Goal: Information Seeking & Learning: Compare options

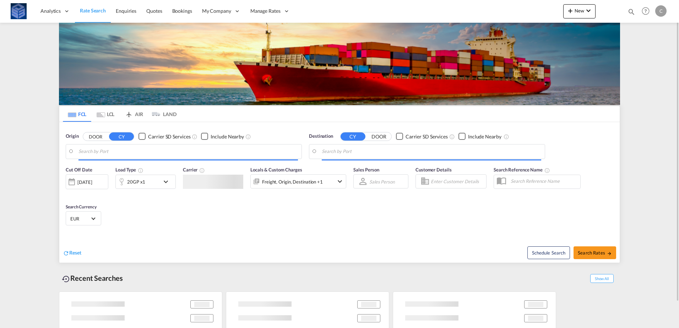
type input "[GEOGRAPHIC_DATA], [GEOGRAPHIC_DATA]"
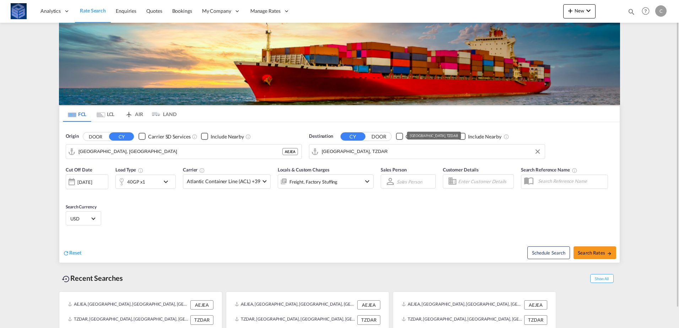
click at [381, 152] on input "[GEOGRAPHIC_DATA], TZDAR" at bounding box center [432, 151] width 220 height 11
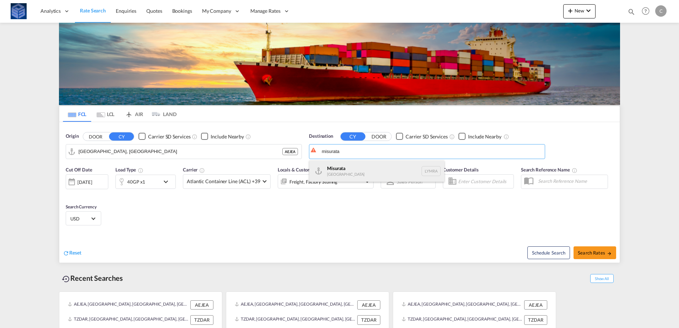
click at [362, 168] on div "[GEOGRAPHIC_DATA] [GEOGRAPHIC_DATA] [GEOGRAPHIC_DATA]" at bounding box center [376, 171] width 135 height 21
type input "Misurata, LYMRA"
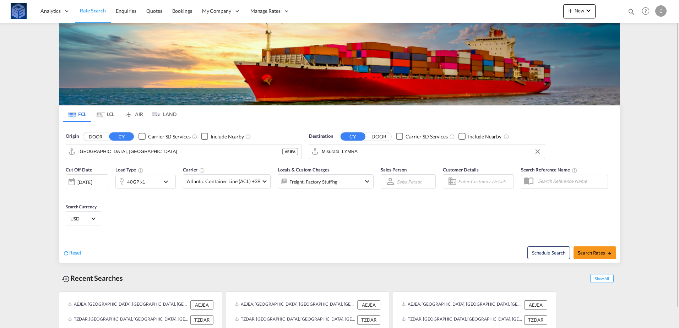
click at [118, 181] on div at bounding box center [121, 182] width 11 height 14
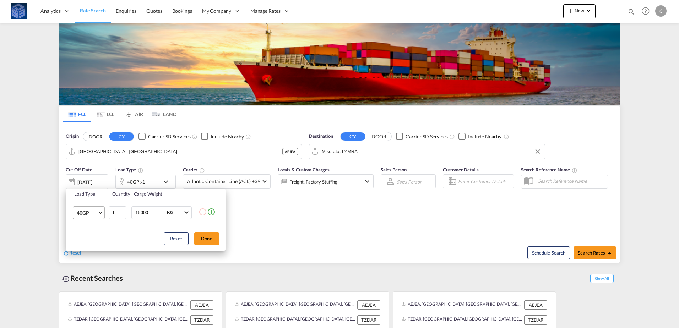
click at [94, 213] on span "40GP" at bounding box center [87, 213] width 21 height 7
click at [86, 196] on div "20GP" at bounding box center [83, 195] width 12 height 7
click at [205, 241] on button "Done" at bounding box center [206, 238] width 25 height 13
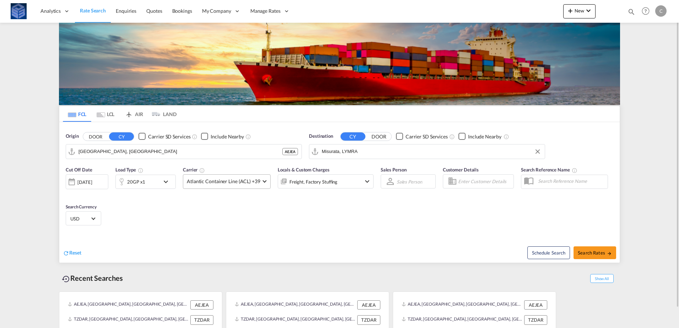
click at [235, 180] on span "Atlantic Container Line (ACL) +39" at bounding box center [224, 181] width 74 height 7
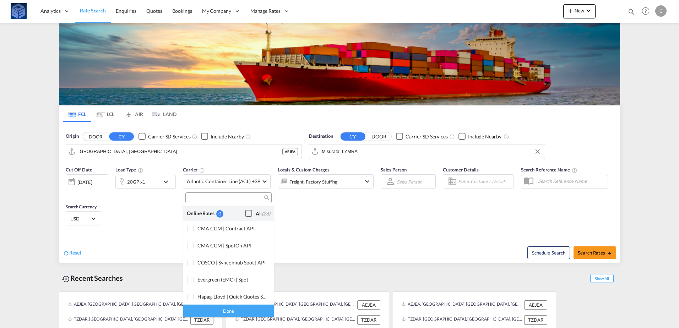
click at [245, 214] on div "Checkbox No Ink" at bounding box center [248, 213] width 7 height 7
click at [249, 312] on div "Done" at bounding box center [228, 311] width 91 height 12
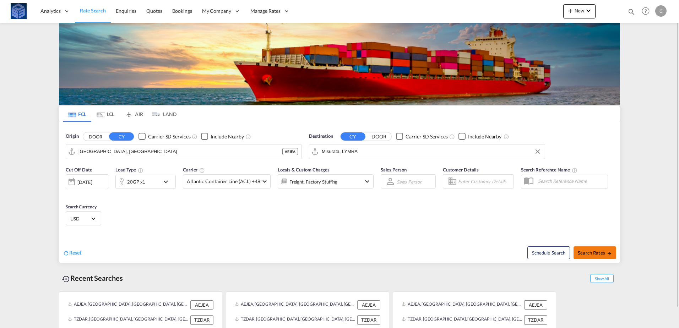
click at [581, 255] on span "Search Rates" at bounding box center [595, 253] width 34 height 6
type input "AEJEA to LYMRA / [DATE]"
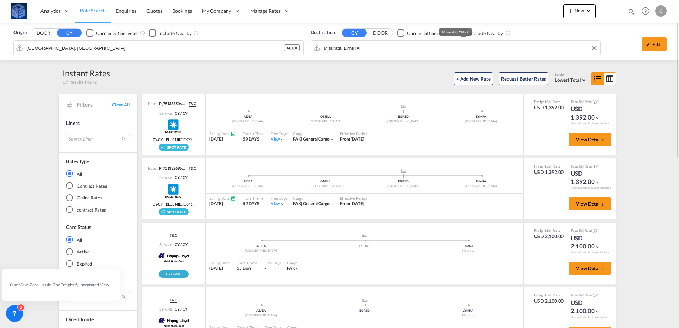
click at [397, 53] on input "Misurata, LYMRA" at bounding box center [460, 48] width 273 height 11
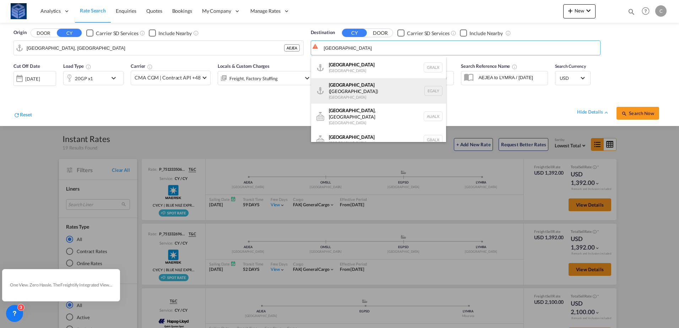
click at [366, 91] on div "Alexandria ([GEOGRAPHIC_DATA]) [GEOGRAPHIC_DATA] EGALY" at bounding box center [378, 91] width 135 height 26
type input "Alexandria ([GEOGRAPHIC_DATA]), EGALY"
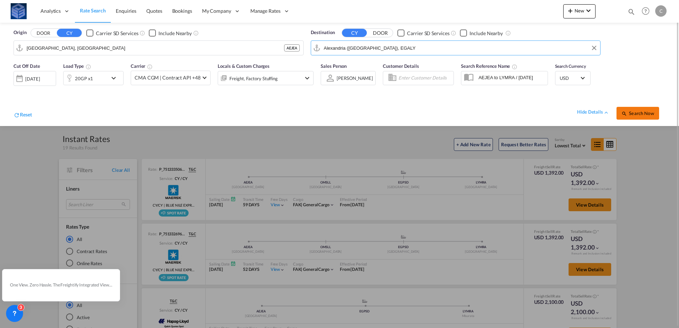
click at [629, 115] on span "Search Now" at bounding box center [638, 113] width 32 height 6
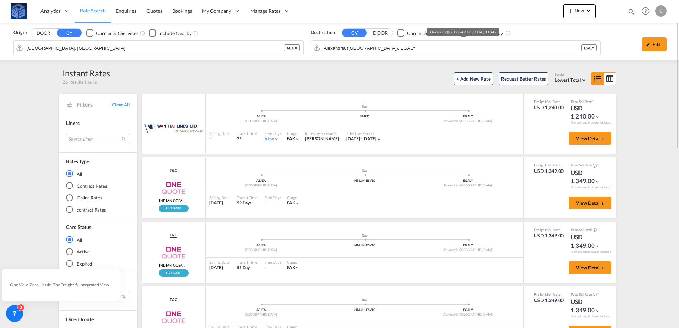
click at [364, 52] on input "Alexandria ([GEOGRAPHIC_DATA]), EGALY" at bounding box center [453, 48] width 258 height 11
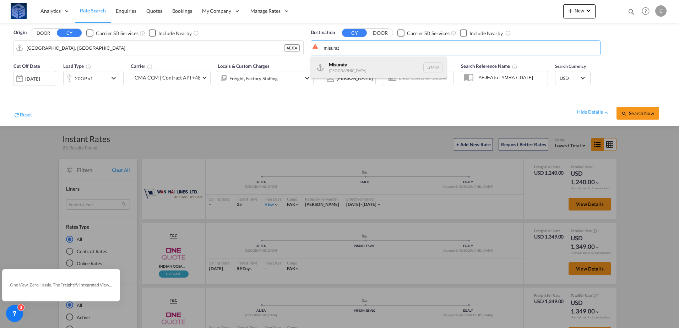
click at [359, 58] on div "Misurat a [GEOGRAPHIC_DATA] [GEOGRAPHIC_DATA]" at bounding box center [378, 67] width 135 height 21
type input "Misurata, LYMRA"
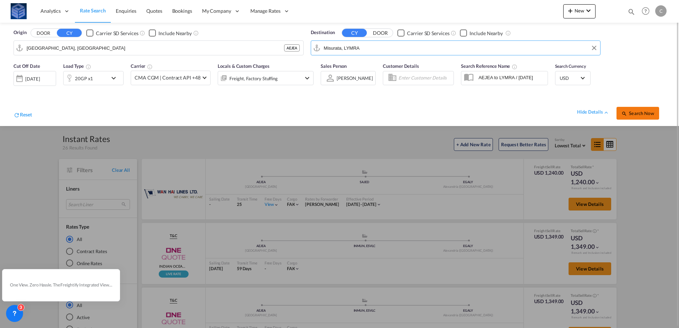
click at [632, 115] on span "Search Now" at bounding box center [638, 113] width 32 height 6
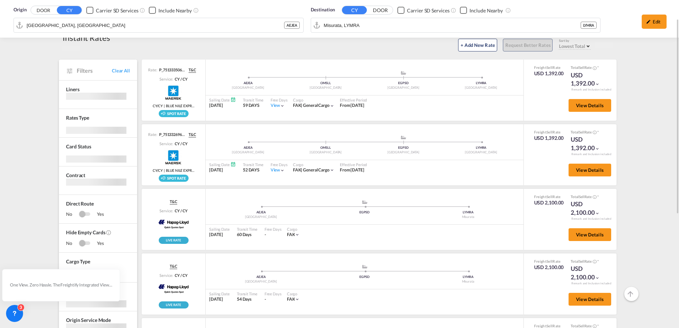
scroll to position [34, 0]
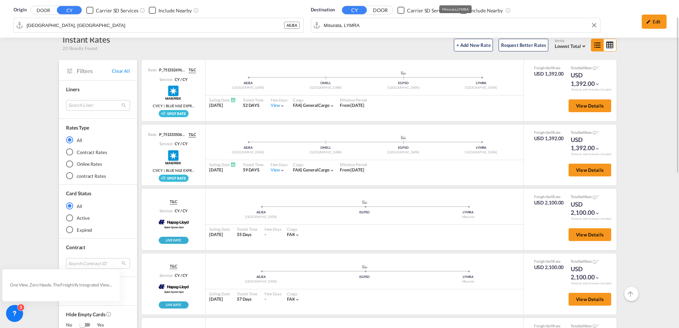
click at [385, 20] on md-content "Analytics Reports Dashboard Rate Search Enquiries Quotes Bookings" at bounding box center [339, 164] width 679 height 328
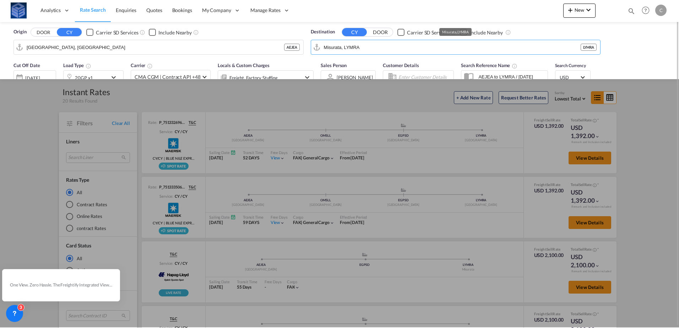
scroll to position [0, 0]
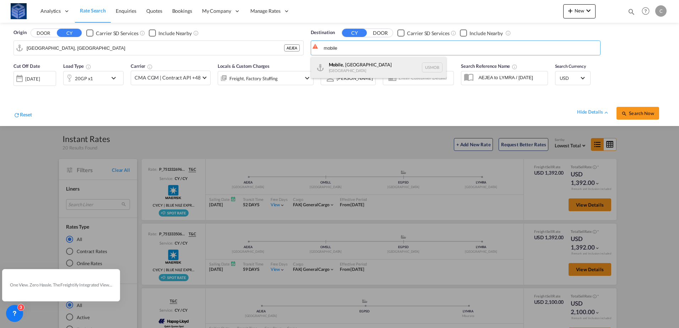
click at [357, 67] on div "Mobile , [GEOGRAPHIC_DATA] USMOB" at bounding box center [378, 67] width 135 height 21
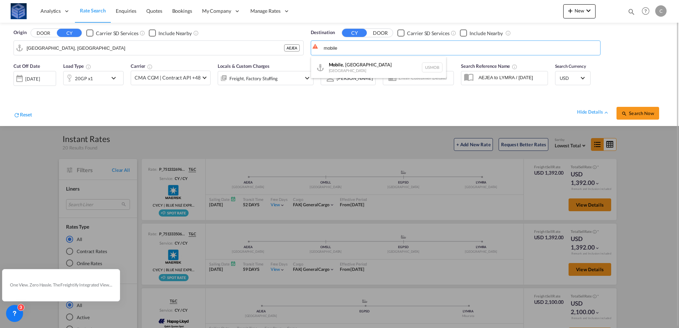
type input "Mobile, [GEOGRAPHIC_DATA], USMOB"
click at [632, 115] on span "Search Now" at bounding box center [638, 113] width 32 height 6
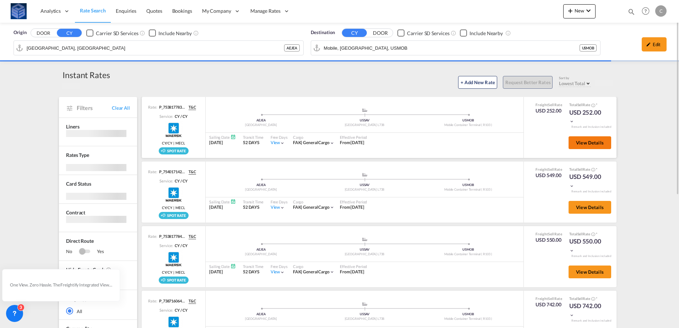
click at [573, 144] on button "View Details" at bounding box center [590, 142] width 43 height 13
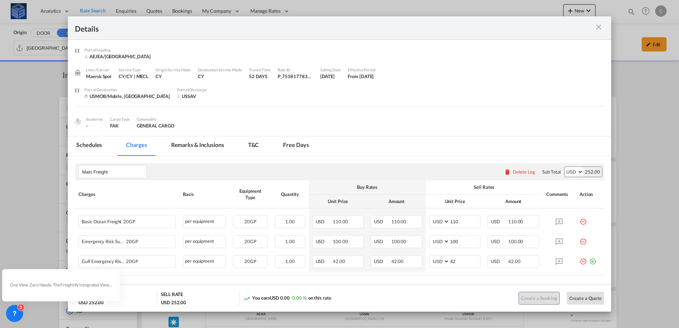
click at [602, 26] on md-icon "icon-close m-3 fg-AAA8AD cursor" at bounding box center [599, 27] width 9 height 9
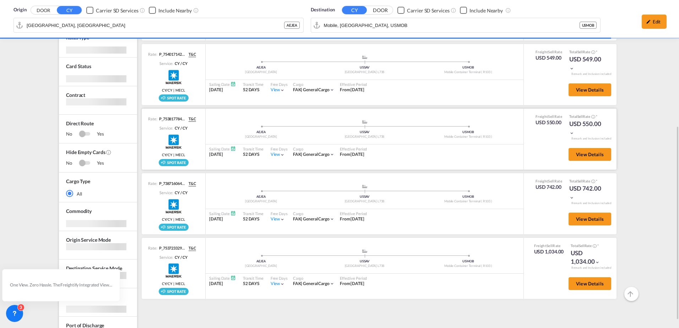
scroll to position [47, 0]
